Goal: Transaction & Acquisition: Purchase product/service

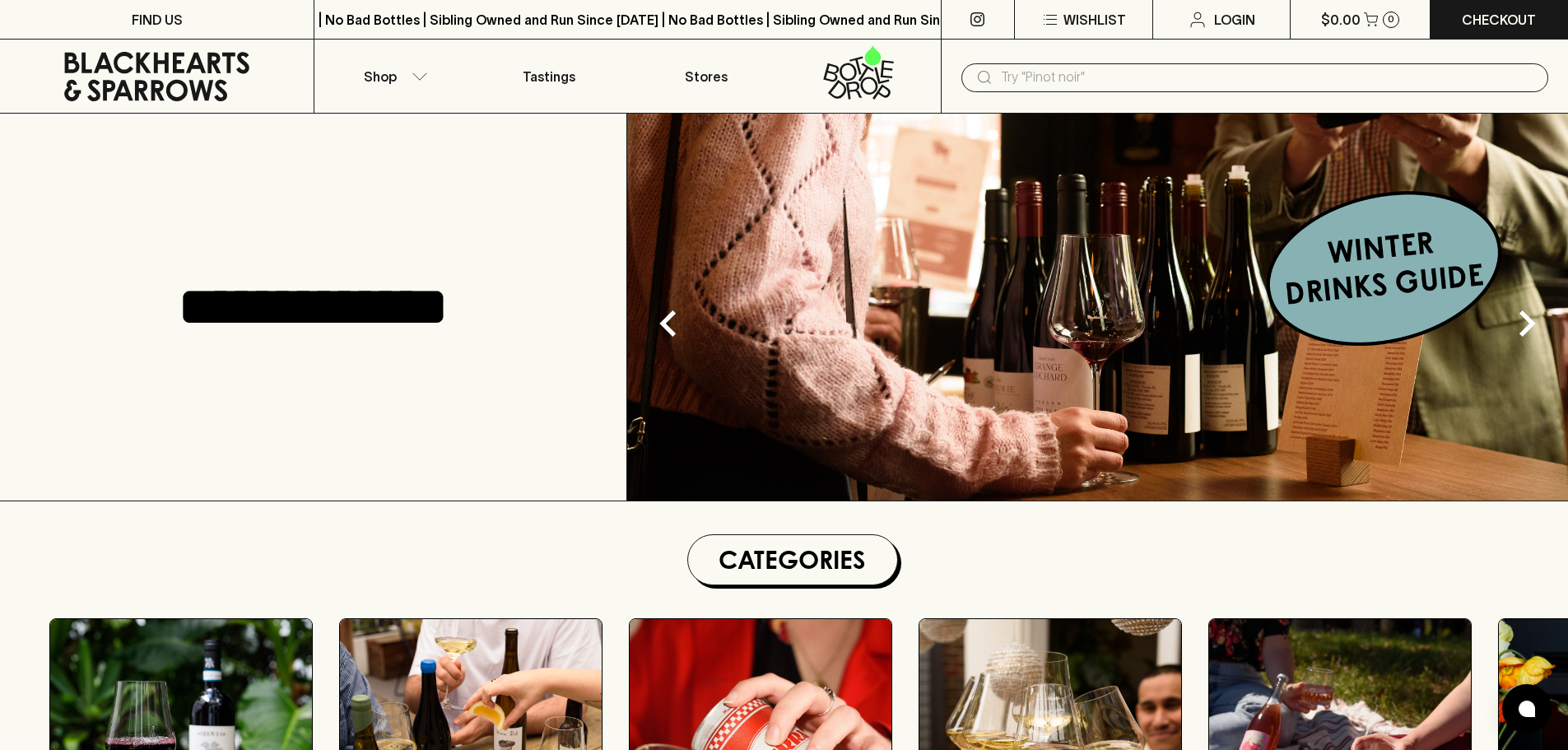
click at [1279, 71] on input "text" at bounding box center [1268, 78] width 534 height 26
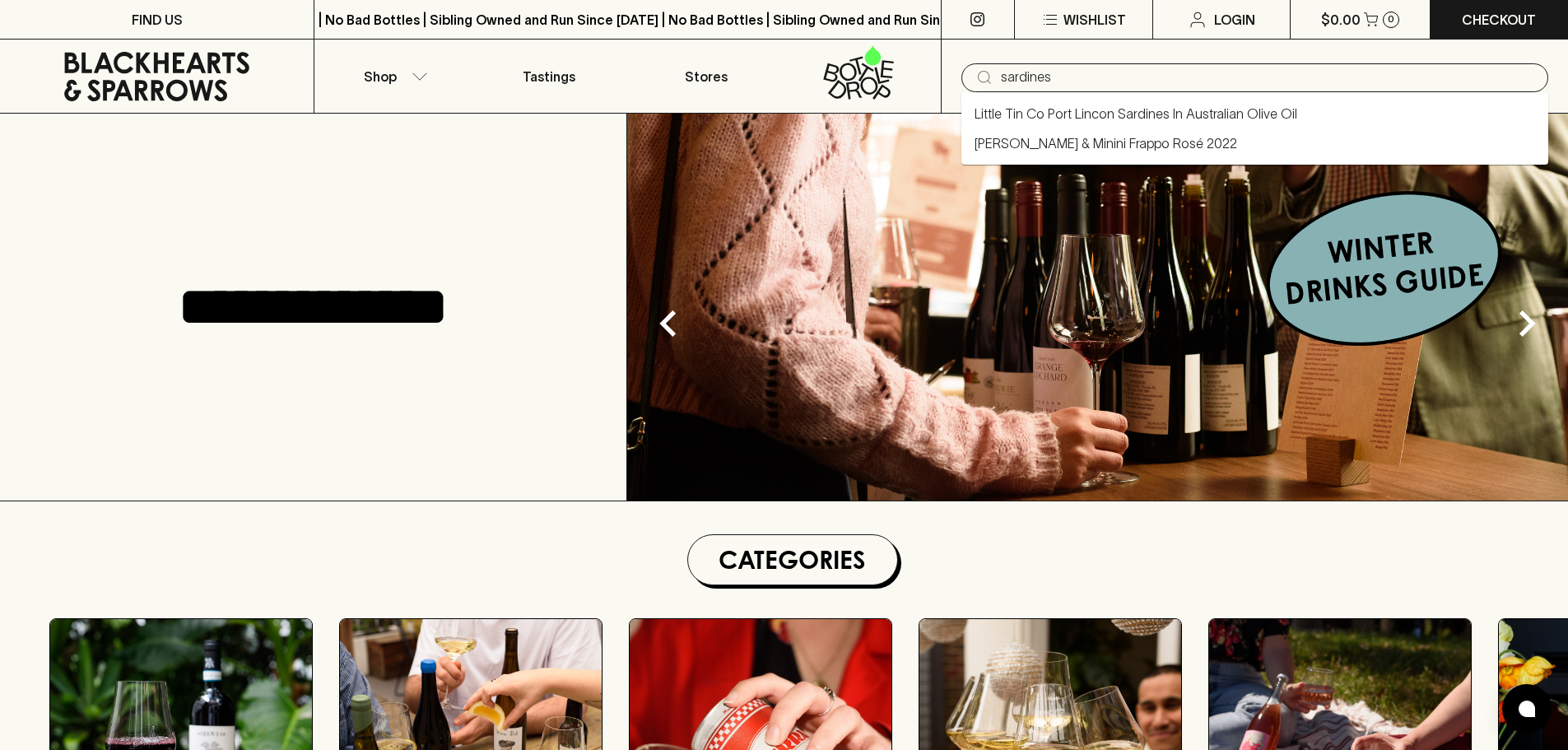
type input "sardines"
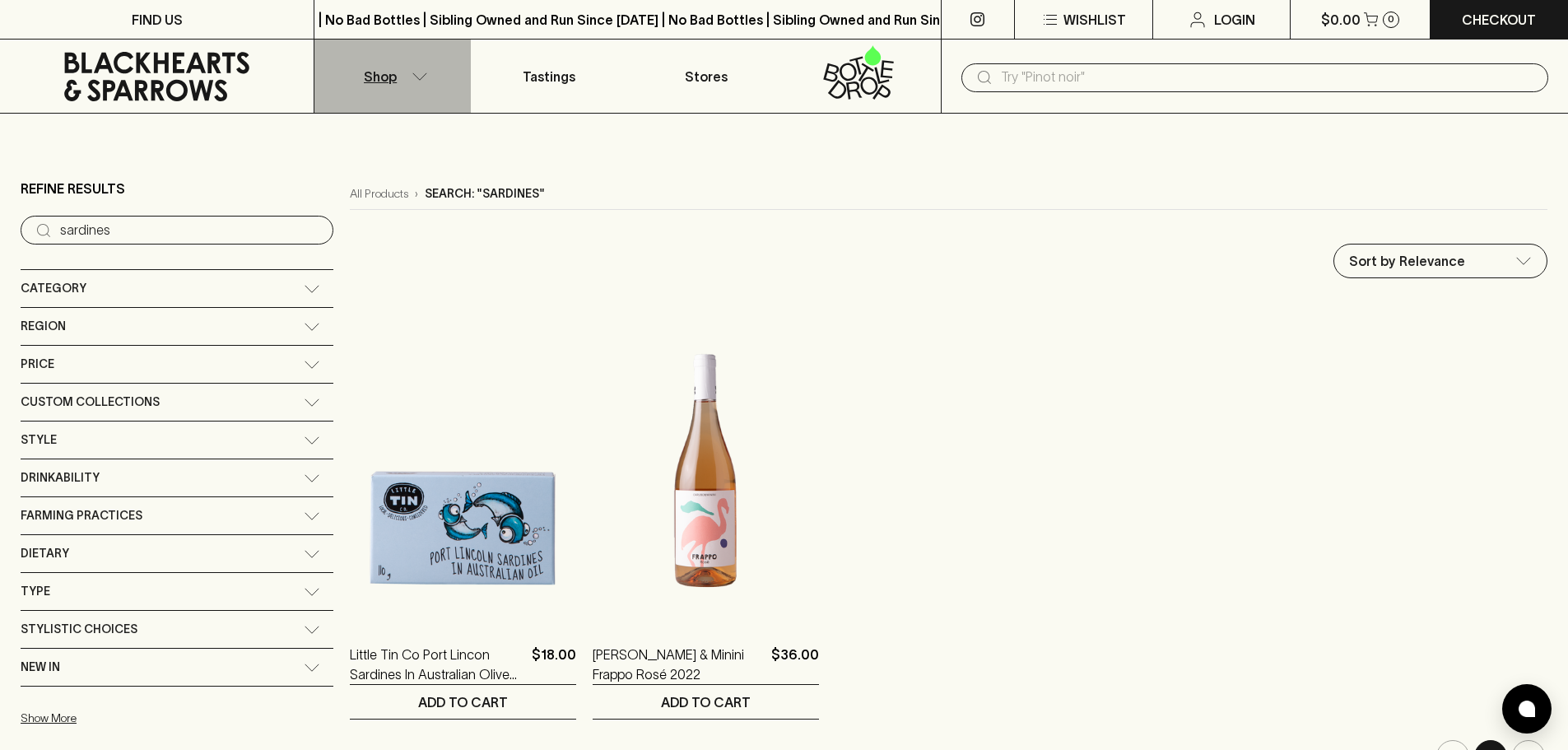
click at [409, 79] on button "Shop" at bounding box center [392, 76] width 156 height 73
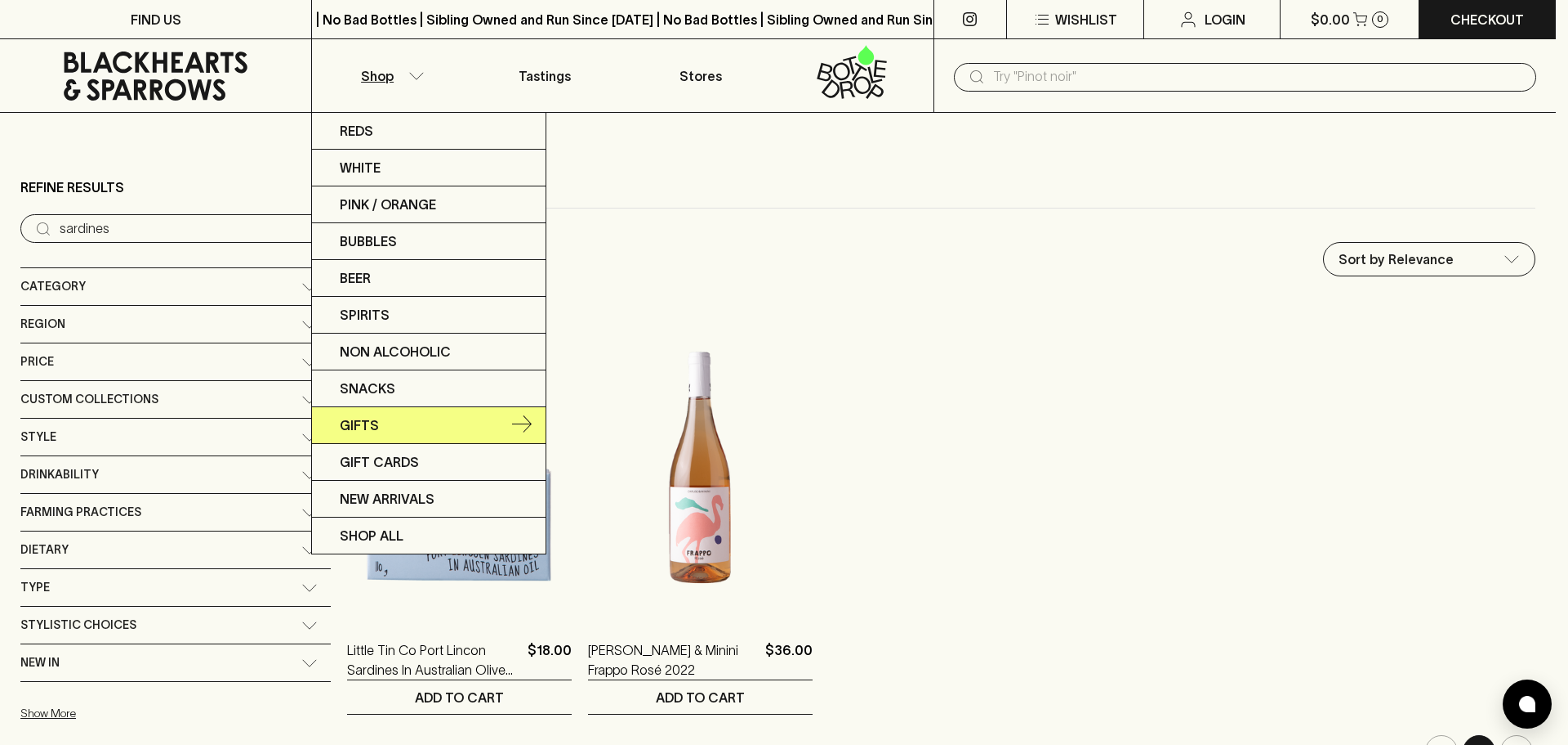
click at [384, 418] on link "Gifts" at bounding box center [429, 425] width 234 height 37
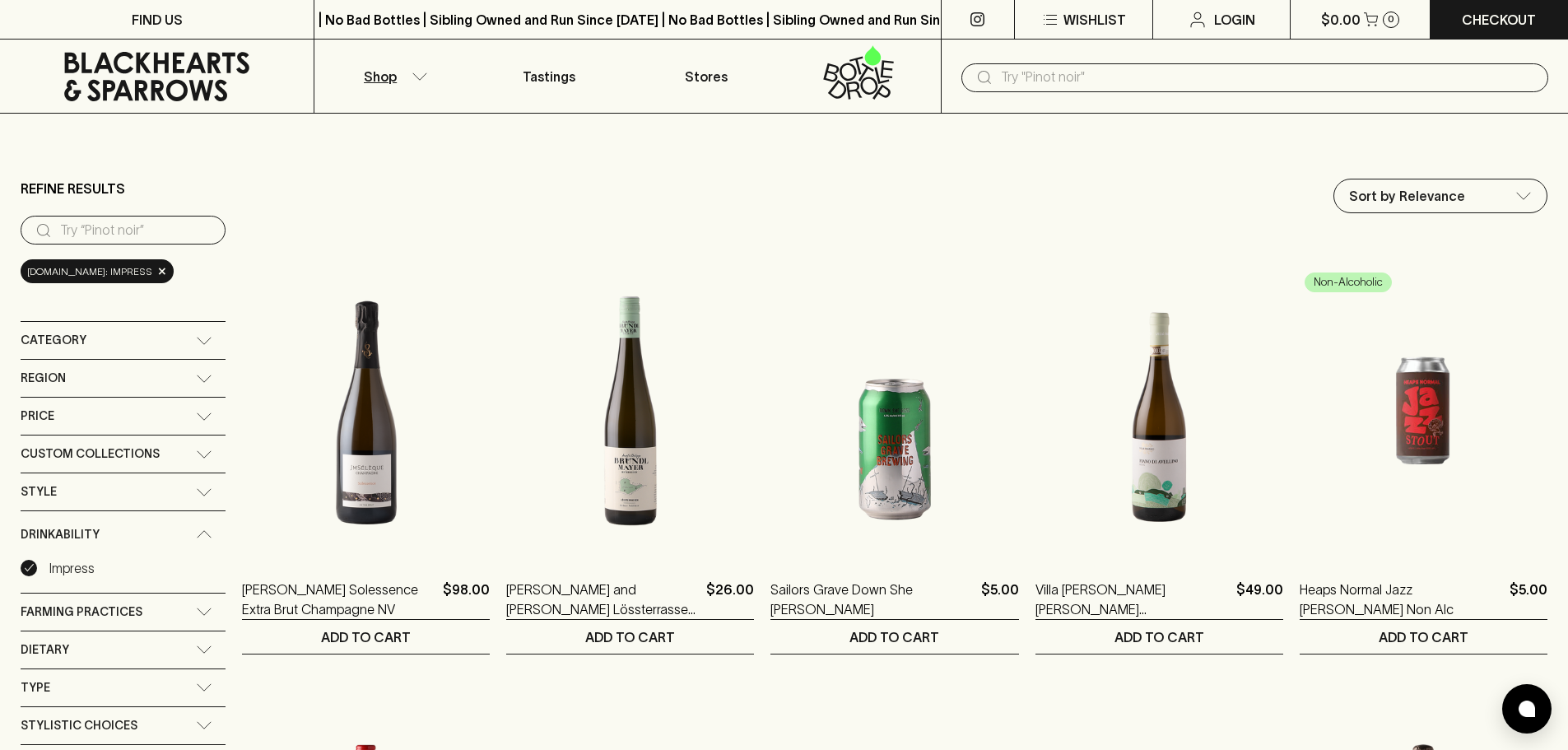
click at [410, 76] on button "Shop" at bounding box center [392, 76] width 156 height 73
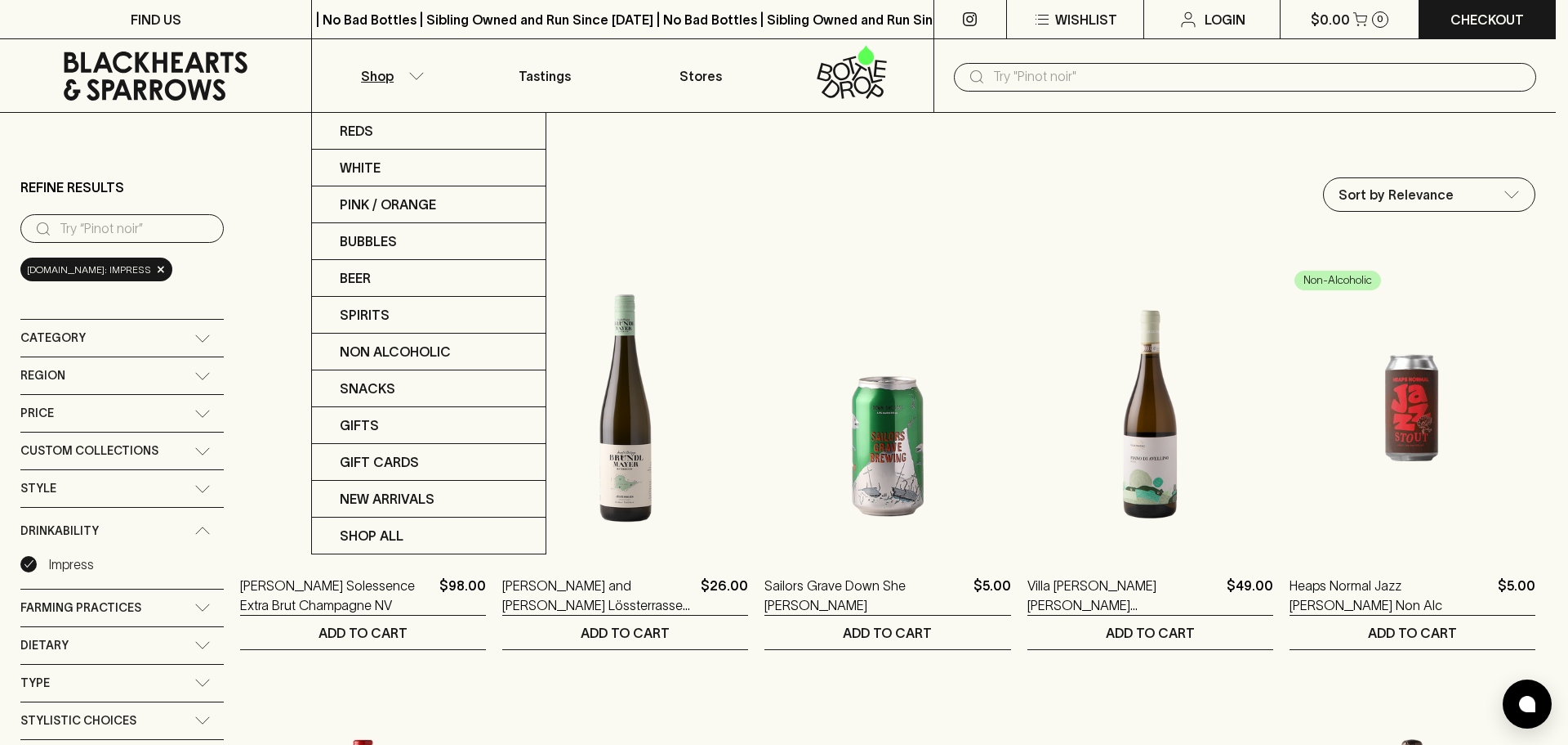
click at [554, 384] on div at bounding box center [784, 372] width 1568 height 745
